Goal: Transaction & Acquisition: Obtain resource

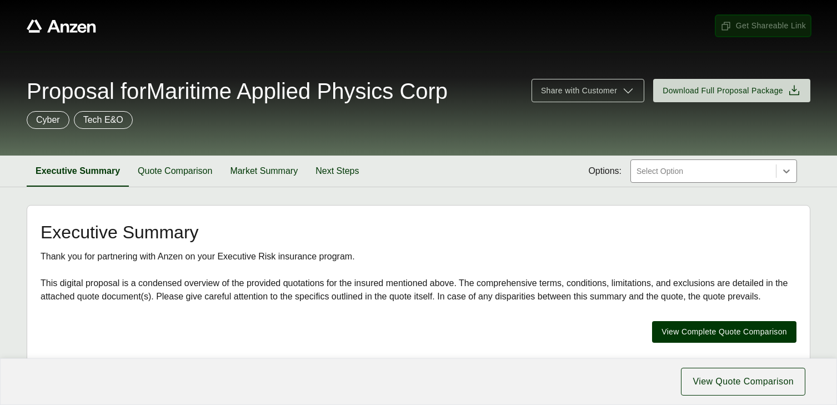
click at [758, 28] on span "Get Shareable Link" at bounding box center [764, 26] width 86 height 12
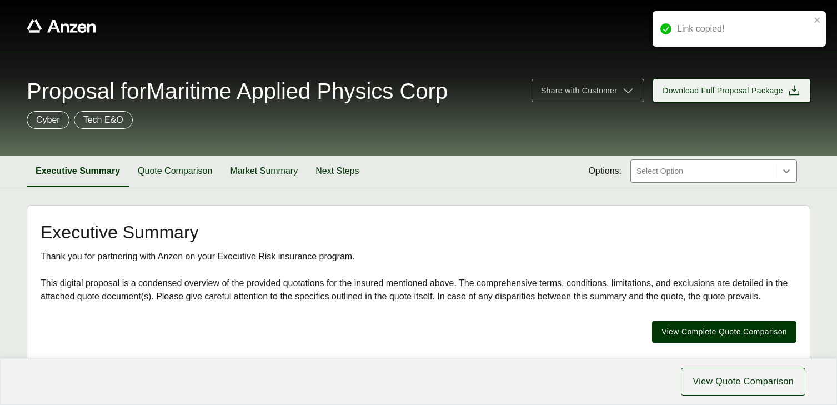
click at [726, 89] on span "Download Full Proposal Package" at bounding box center [723, 91] width 121 height 12
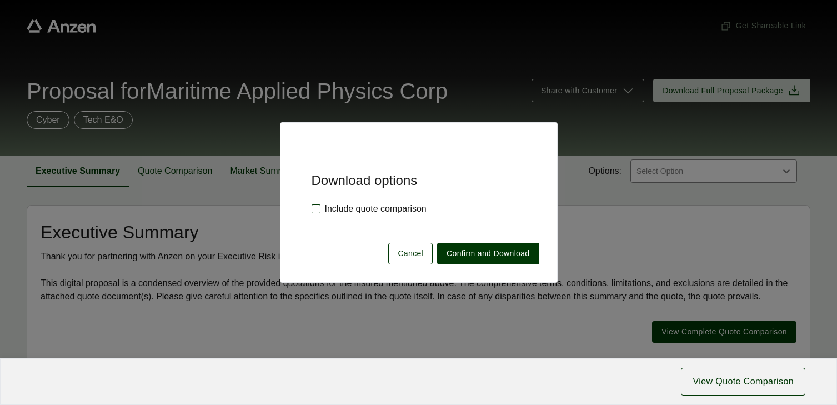
click at [315, 208] on label "Include quote comparison" at bounding box center [369, 208] width 115 height 13
click at [490, 252] on span "Confirm and Download" at bounding box center [488, 254] width 83 height 12
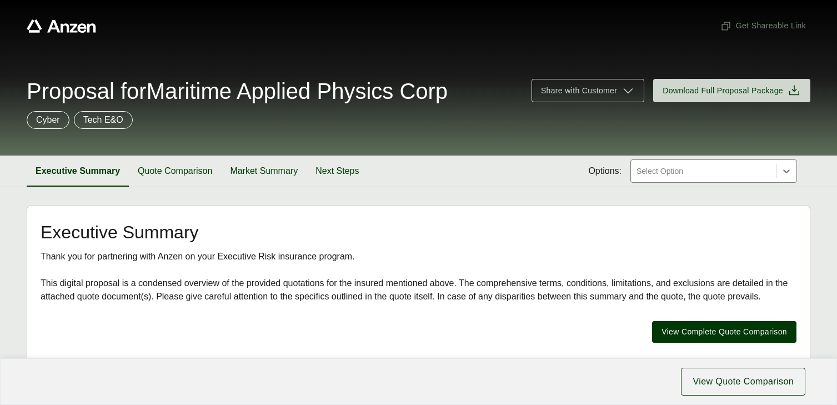
click at [423, 96] on span "Proposal for Maritime Applied Physics Corp" at bounding box center [237, 91] width 421 height 22
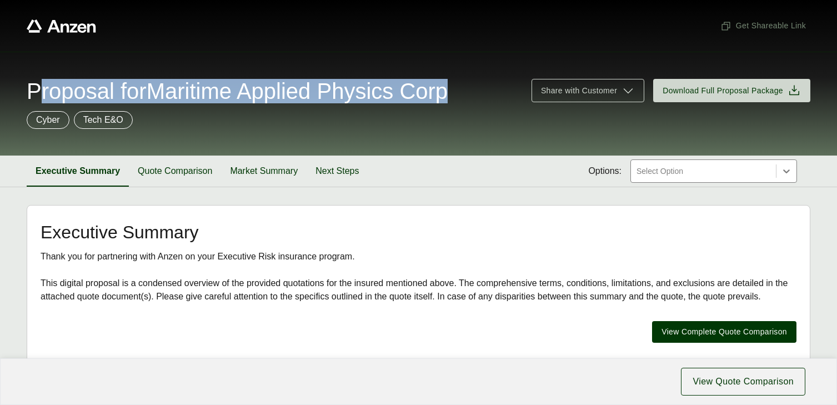
click at [423, 96] on span "Proposal for Maritime Applied Physics Corp" at bounding box center [237, 91] width 421 height 22
copy span "Proposal for Maritime Applied Physics Corp"
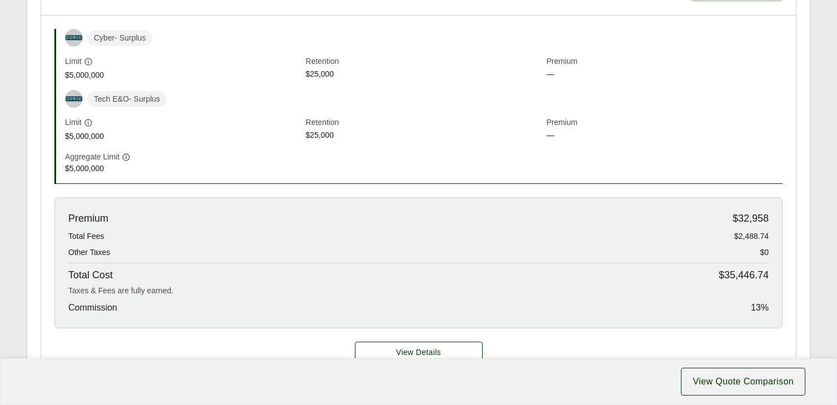
scroll to position [410, 0]
